Goal: Find specific page/section: Find specific page/section

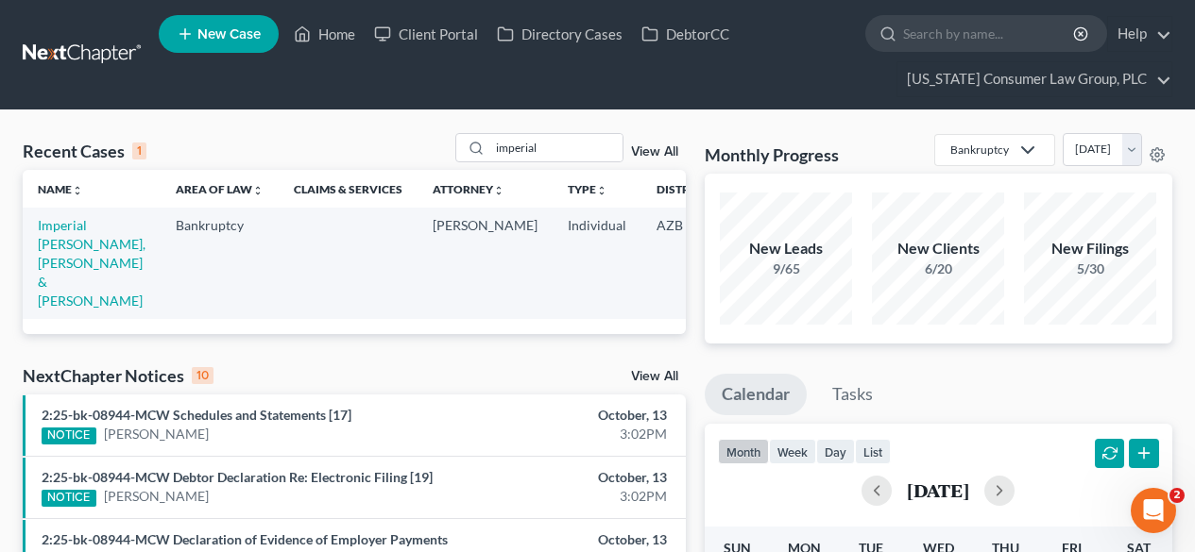
scroll to position [0, 148]
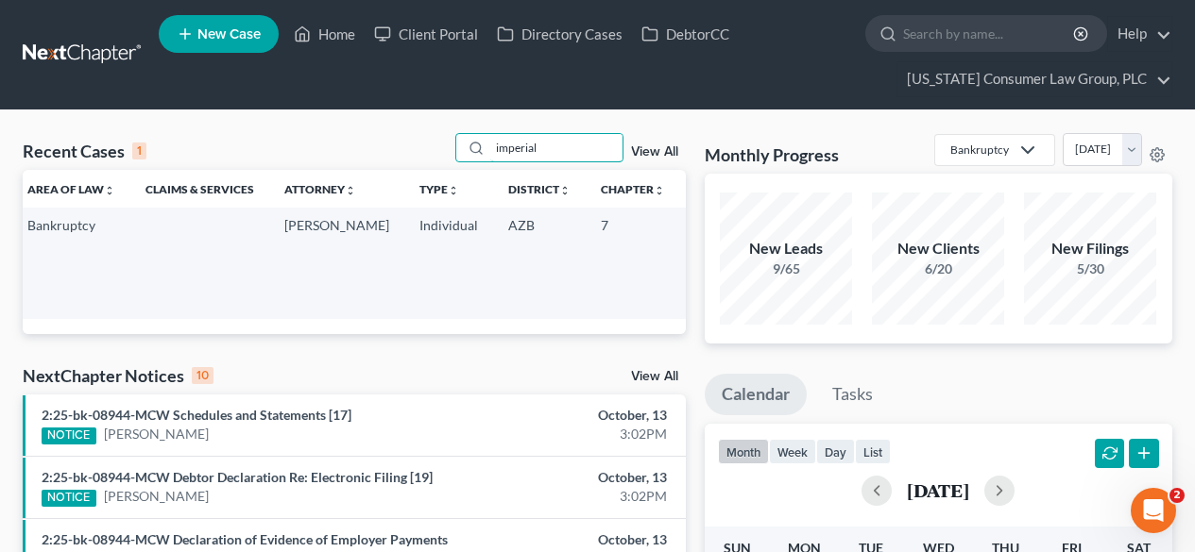
drag, startPoint x: 584, startPoint y: 154, endPoint x: 447, endPoint y: 131, distance: 138.8
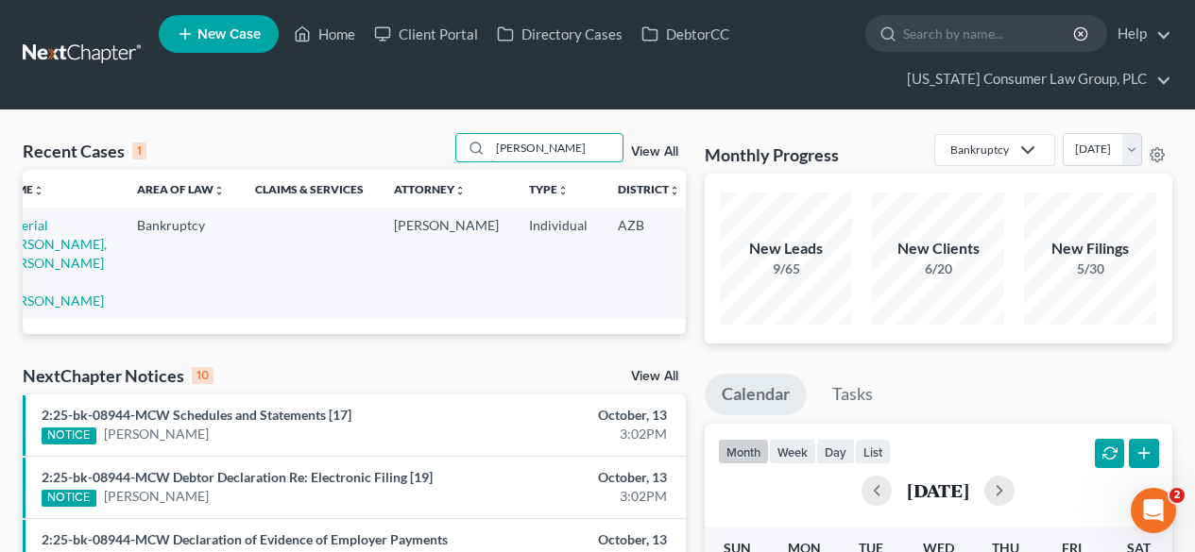
scroll to position [0, 0]
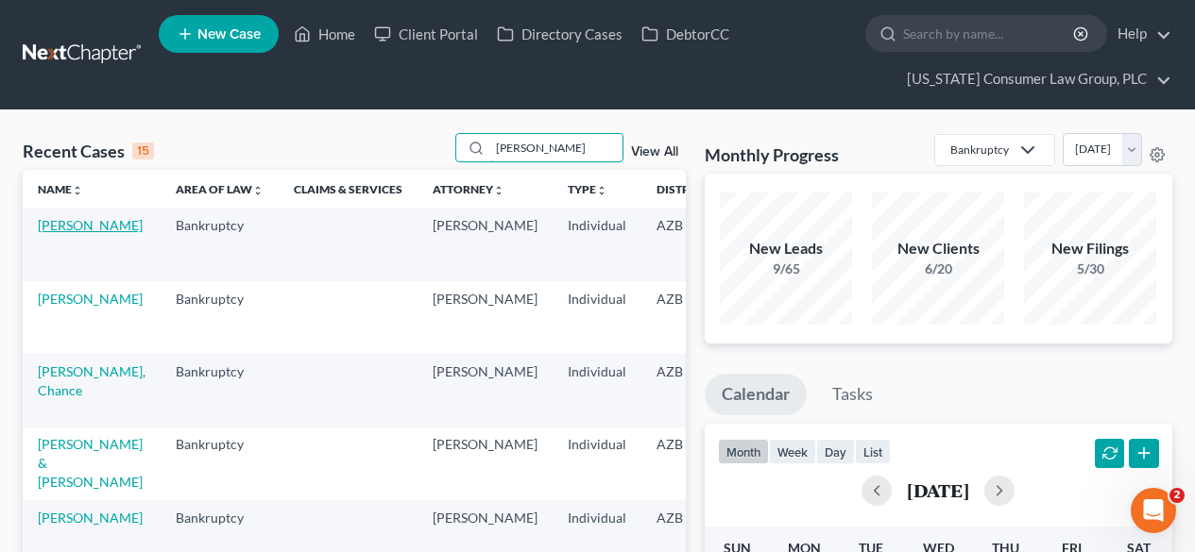
type input "[PERSON_NAME]"
click at [48, 233] on link "[PERSON_NAME]" at bounding box center [90, 225] width 105 height 16
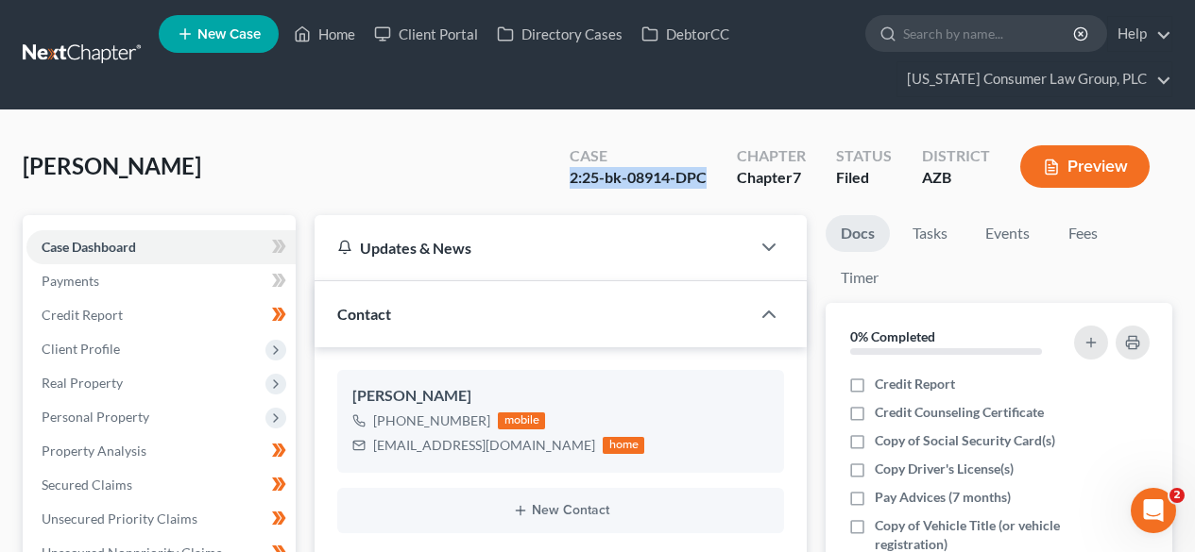
drag, startPoint x: 710, startPoint y: 173, endPoint x: 555, endPoint y: 186, distance: 155.4
click at [555, 186] on div "Case 2:25-bk-08914-DPC" at bounding box center [637, 169] width 167 height 56
copy div "2:25-bk-08914-DPC"
click at [84, 50] on link at bounding box center [83, 55] width 121 height 34
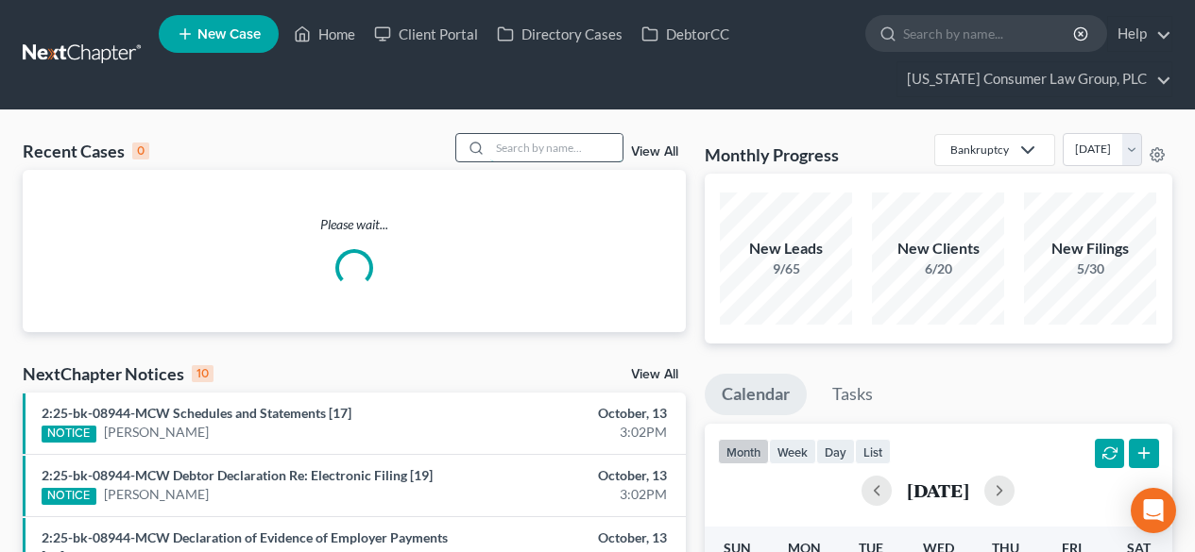
click at [590, 145] on input "search" at bounding box center [556, 147] width 132 height 27
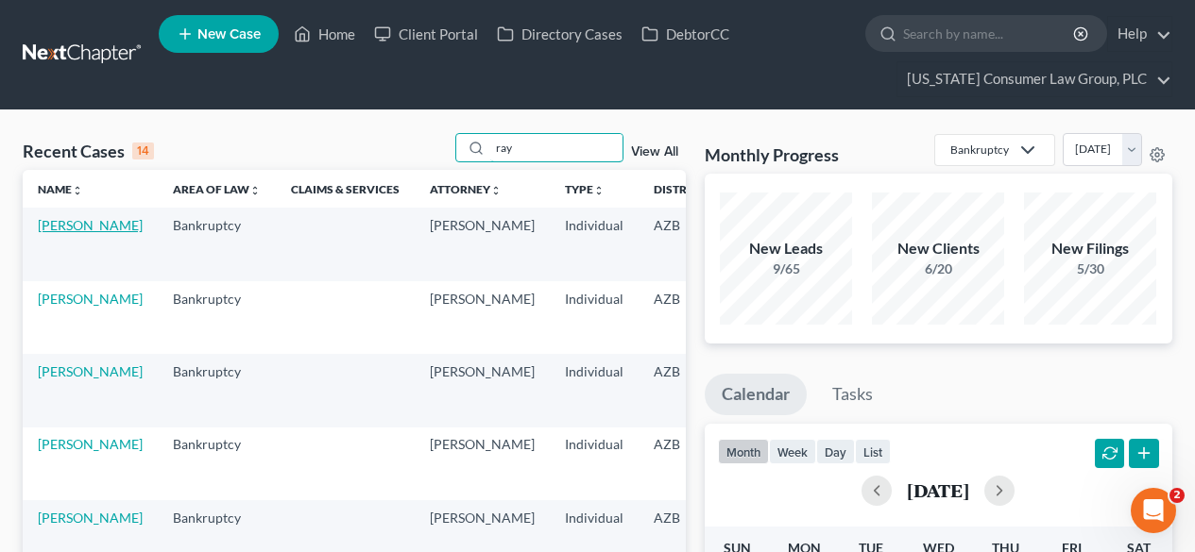
type input "ray"
click at [48, 233] on link "Ray, Ronald" at bounding box center [90, 225] width 105 height 16
select select "1"
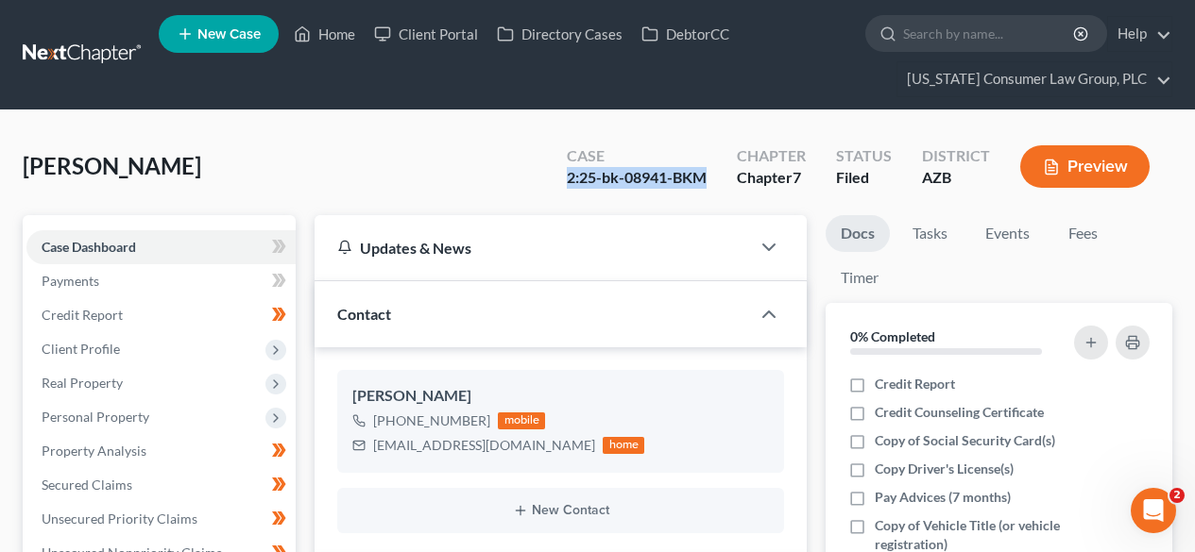
drag, startPoint x: 709, startPoint y: 175, endPoint x: 549, endPoint y: 189, distance: 161.2
click at [549, 189] on div "Case 2:25-bk-08941-BKM Chapter Chapter 7 Status Filed District AZB Preview" at bounding box center [858, 166] width 628 height 67
copy div "2:25-bk-08941-BKM"
click at [88, 44] on link at bounding box center [83, 55] width 121 height 34
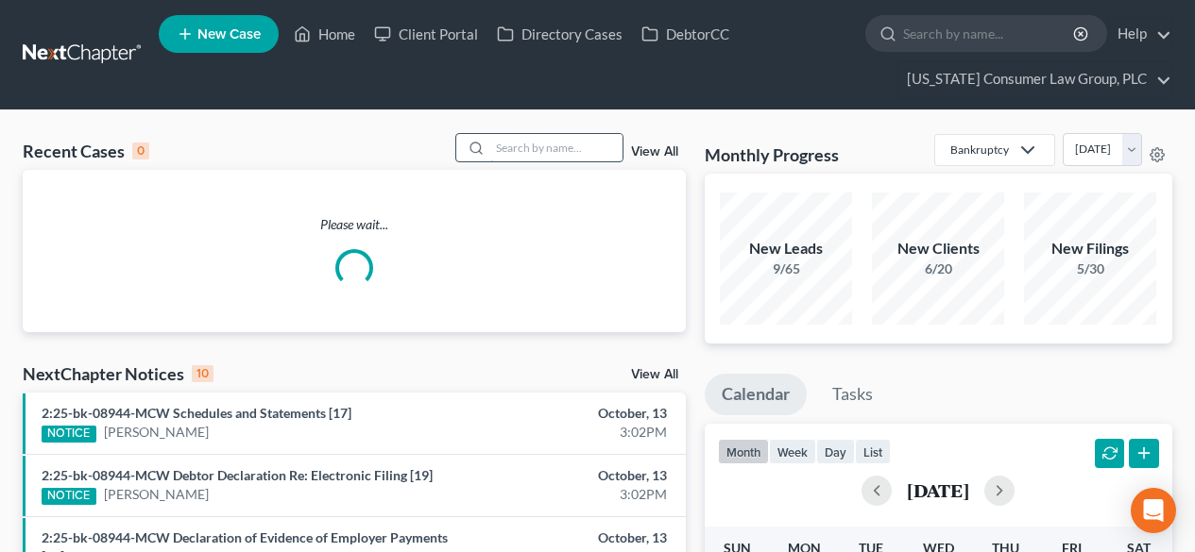
click at [574, 139] on input "search" at bounding box center [556, 147] width 132 height 27
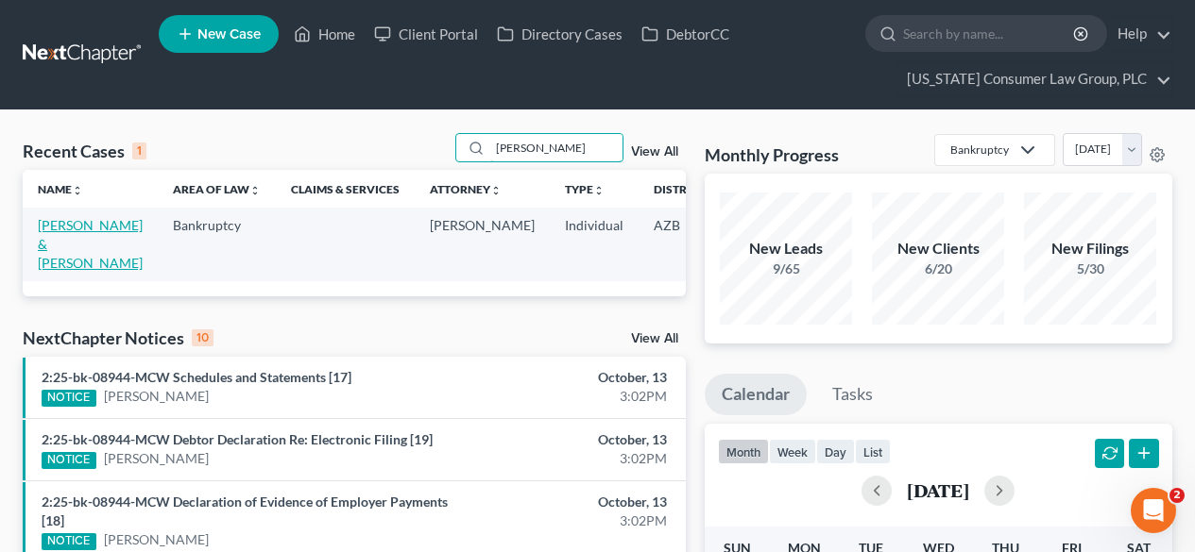
type input "wentzel"
click at [61, 220] on link "Wentzel, Greg & Lisa" at bounding box center [90, 244] width 105 height 54
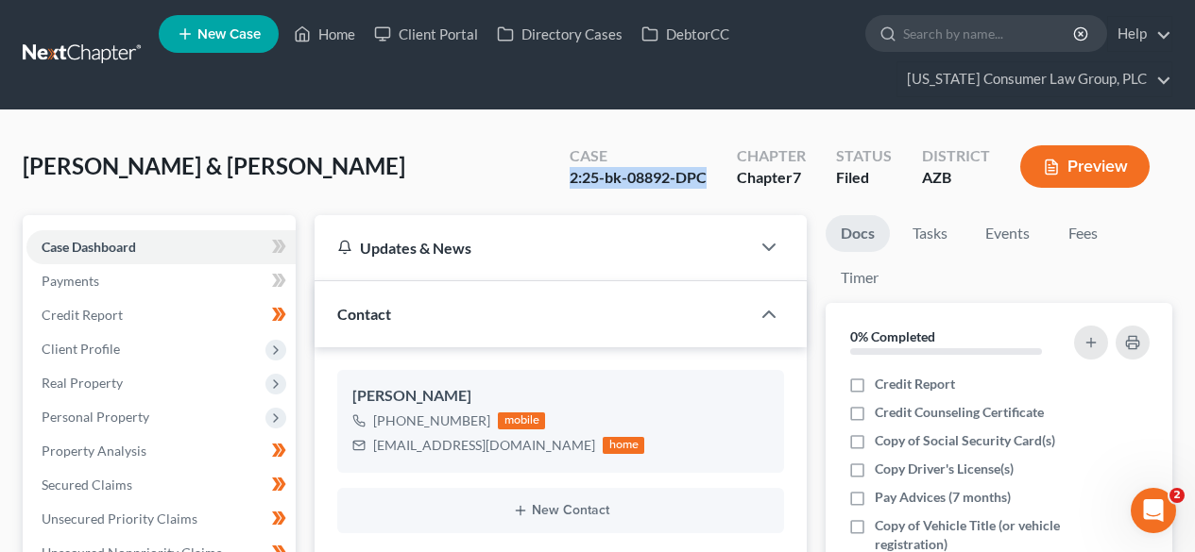
drag, startPoint x: 707, startPoint y: 174, endPoint x: 574, endPoint y: 184, distance: 133.6
click at [574, 184] on div "2:25-bk-08892-DPC" at bounding box center [637, 178] width 137 height 22
copy div "2:25-bk-08892-DPC"
